Goal: Register for event/course

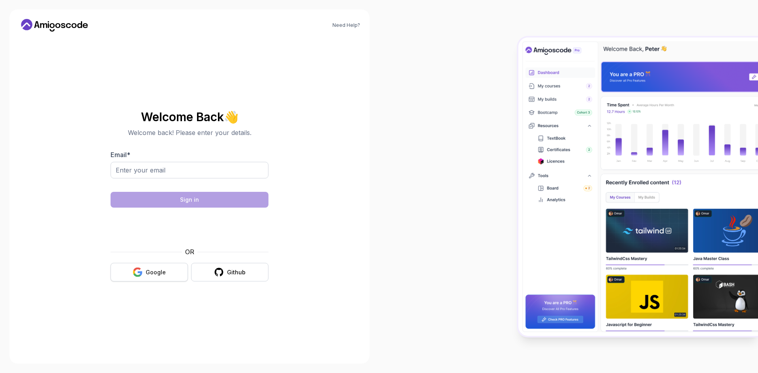
click at [140, 274] on icon "button" at bounding box center [138, 272] width 10 height 10
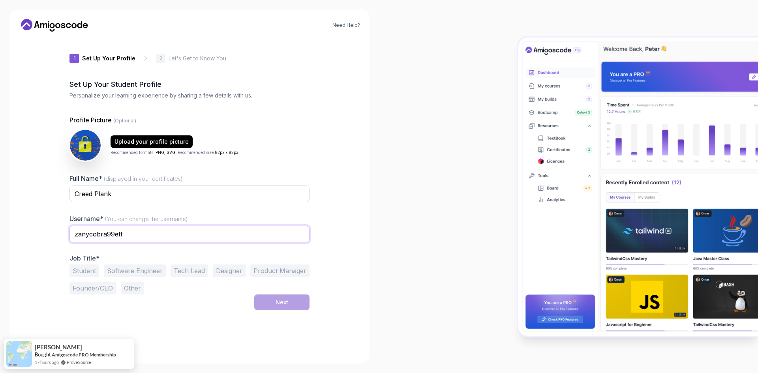
drag, startPoint x: 139, startPoint y: 236, endPoint x: 0, endPoint y: 169, distance: 154.6
click at [0, 180] on div "Need Help? 1 Set Up Your Profile 1 Set Up Your Profile 2 Let's Get to Know You …" at bounding box center [189, 186] width 379 height 373
type input "creedplank"
click at [134, 267] on button "Software Engineer" at bounding box center [135, 271] width 62 height 13
click at [292, 306] on button "Next" at bounding box center [281, 303] width 55 height 16
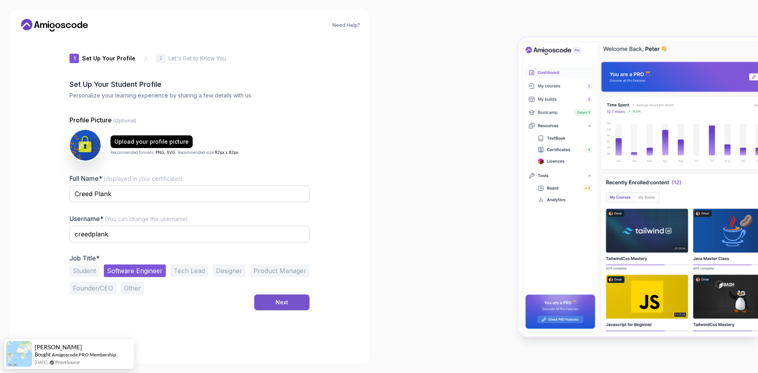
click at [289, 301] on button "Next" at bounding box center [281, 303] width 55 height 16
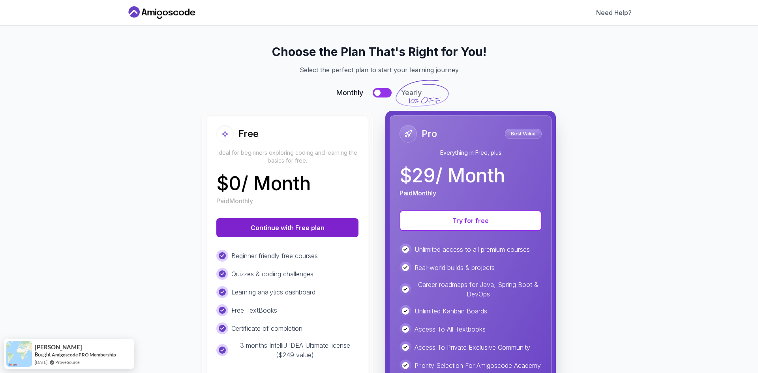
click at [292, 233] on button "Continue with Free plan" at bounding box center [287, 227] width 142 height 19
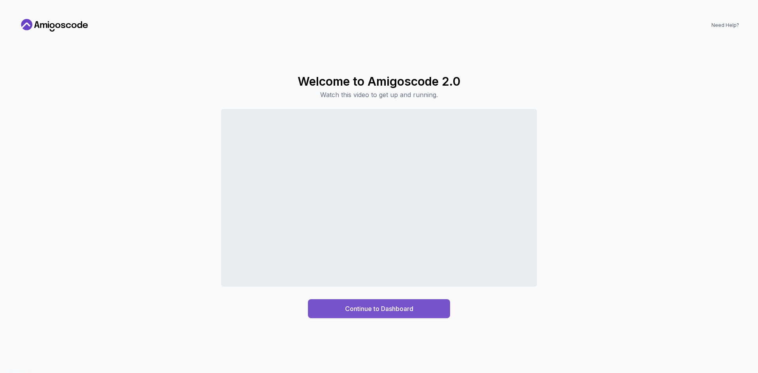
click at [352, 306] on div "Continue to Dashboard" at bounding box center [379, 308] width 68 height 9
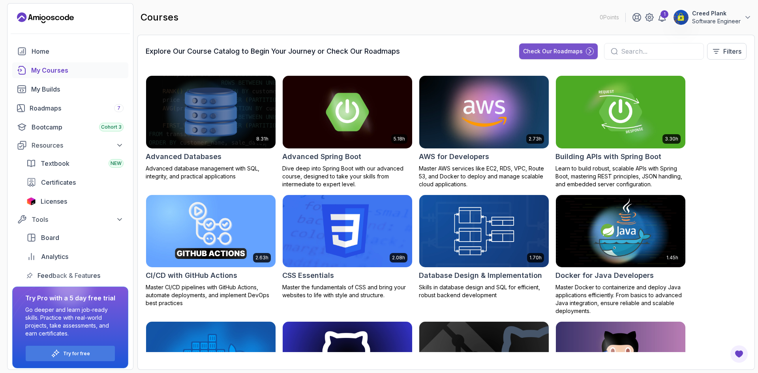
click at [568, 53] on div "Check Our Roadmaps" at bounding box center [553, 51] width 60 height 8
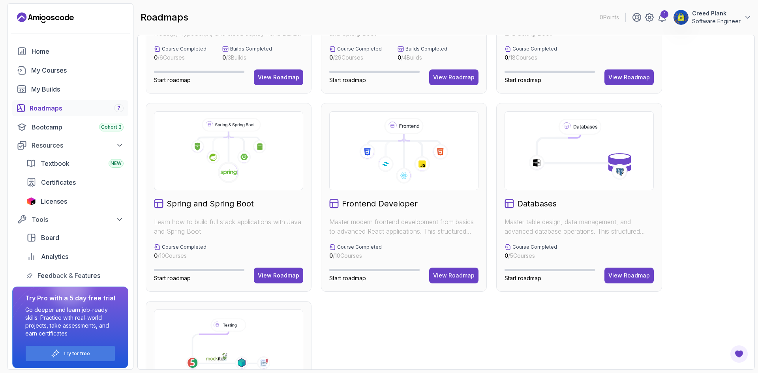
scroll to position [119, 0]
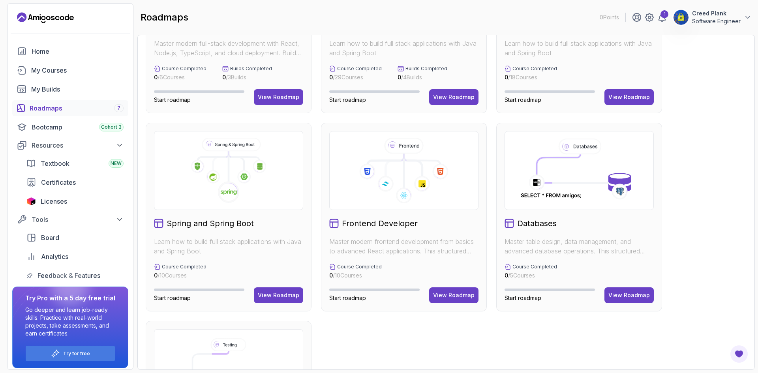
drag, startPoint x: 284, startPoint y: 294, endPoint x: 286, endPoint y: 279, distance: 15.5
click at [284, 294] on div "View Roadmap" at bounding box center [278, 296] width 41 height 8
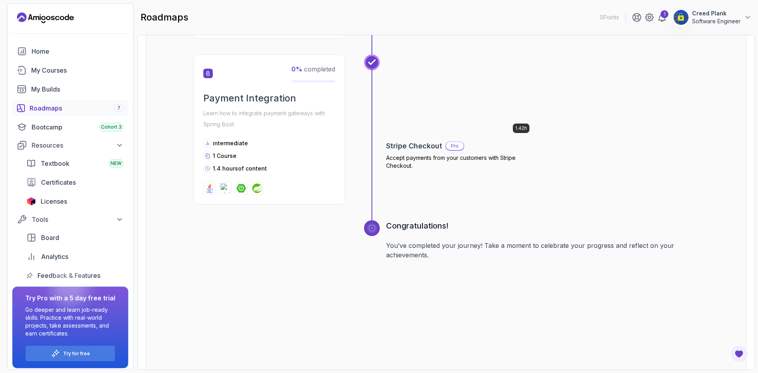
scroll to position [1333, 0]
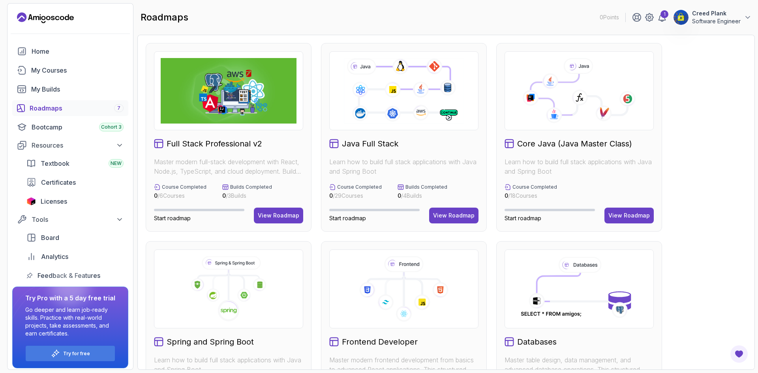
click at [630, 217] on div "View Roadmap" at bounding box center [629, 216] width 41 height 8
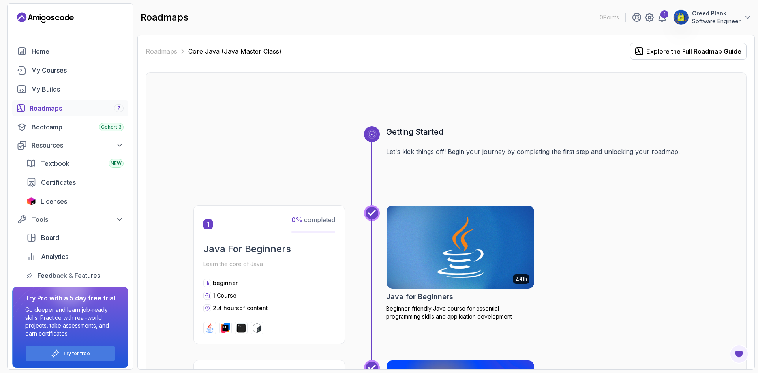
click at [439, 230] on img at bounding box center [460, 247] width 155 height 87
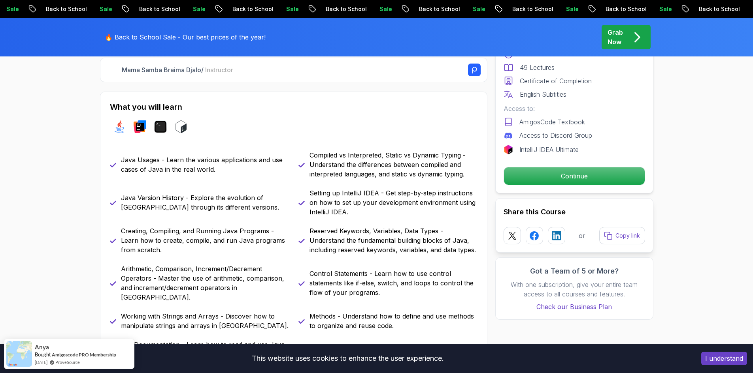
scroll to position [316, 0]
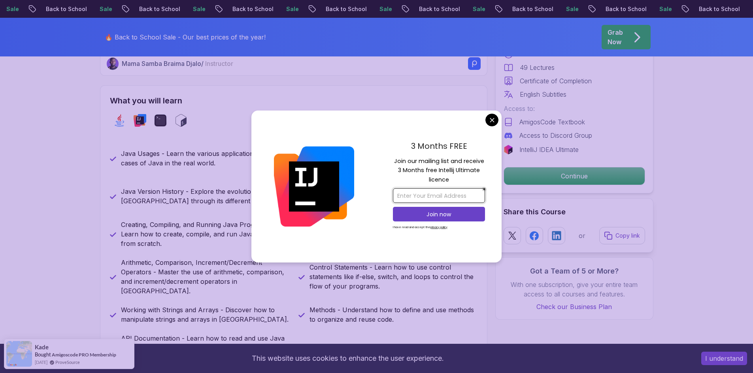
click at [448, 196] on input "email" at bounding box center [439, 195] width 92 height 15
type input "creedplank@gmail.com"
click at [452, 211] on p "Join now" at bounding box center [438, 215] width 75 height 8
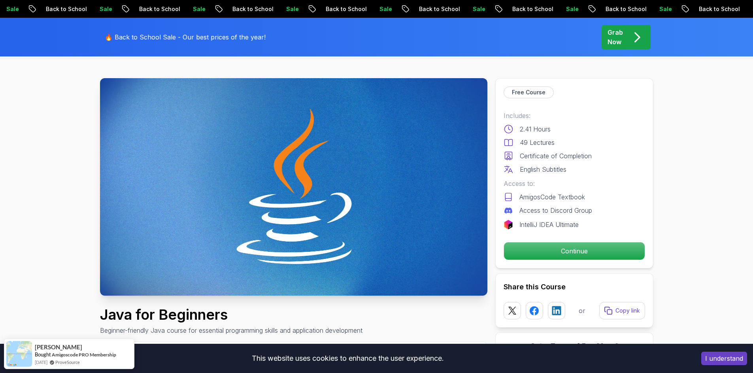
scroll to position [40, 0]
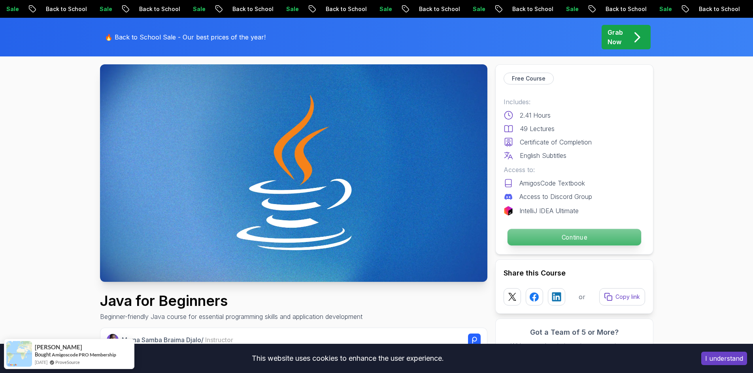
click at [561, 240] on p "Continue" at bounding box center [574, 237] width 134 height 17
